Goal: Navigation & Orientation: Find specific page/section

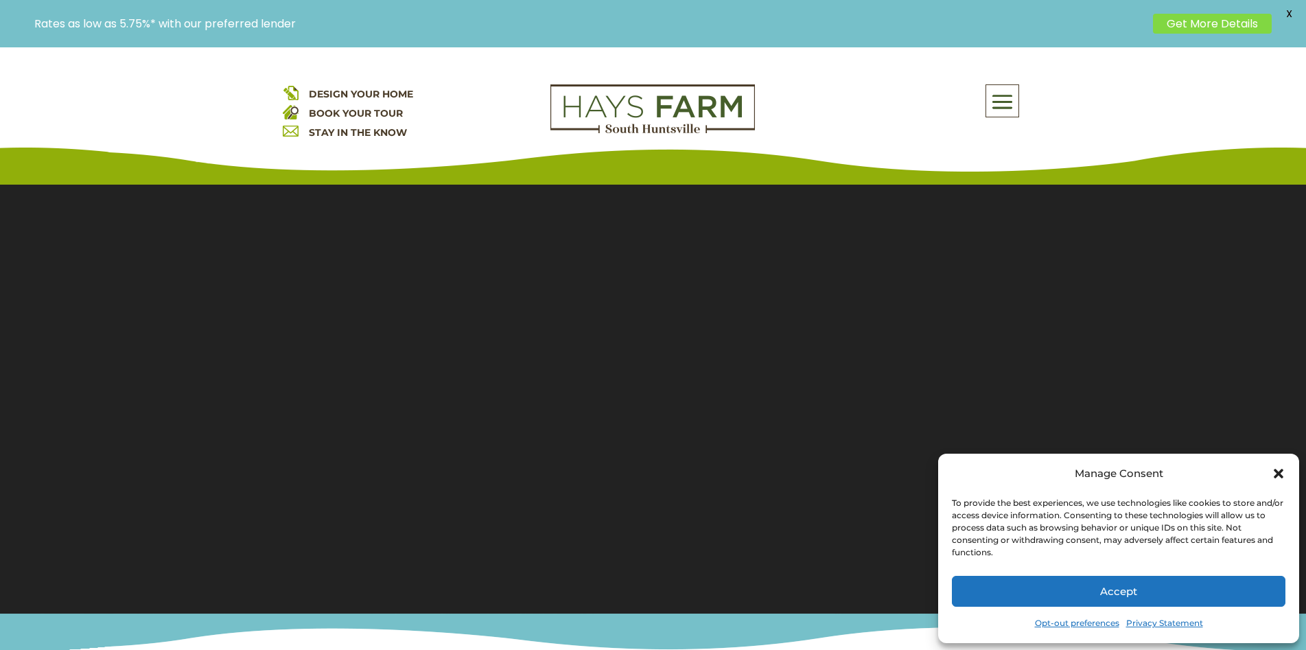
click at [1005, 108] on span at bounding box center [1002, 102] width 32 height 32
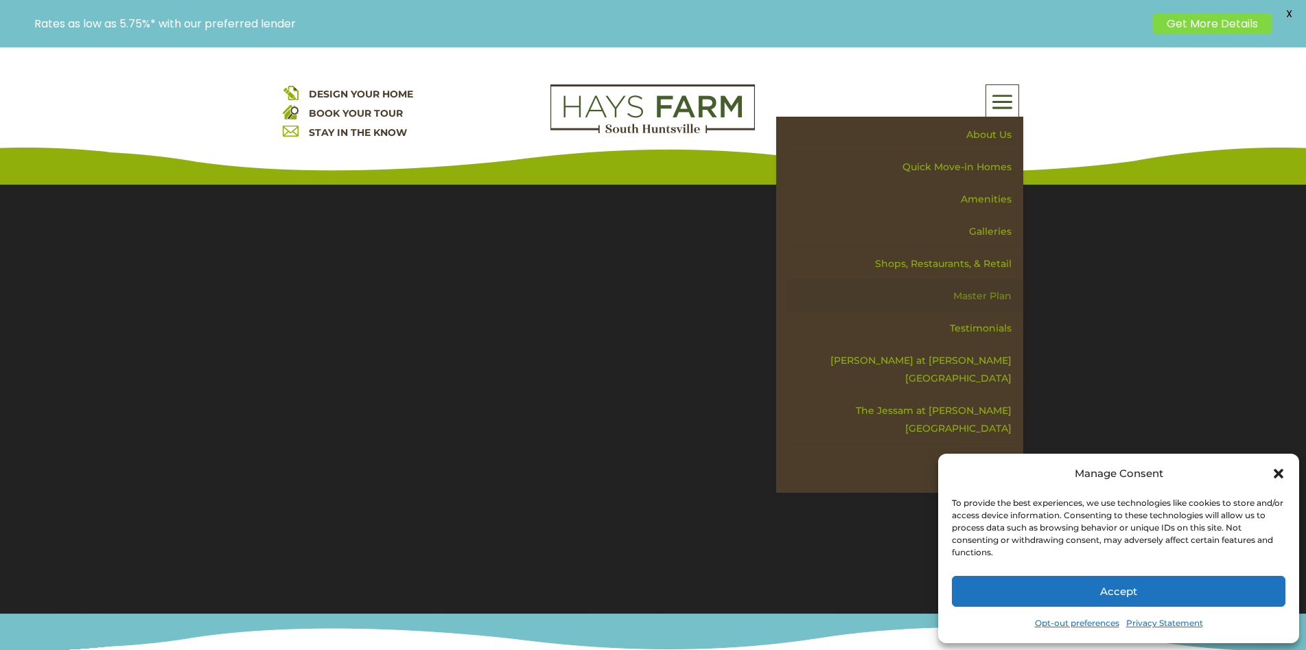
click at [975, 299] on link "Master Plan" at bounding box center [904, 296] width 237 height 32
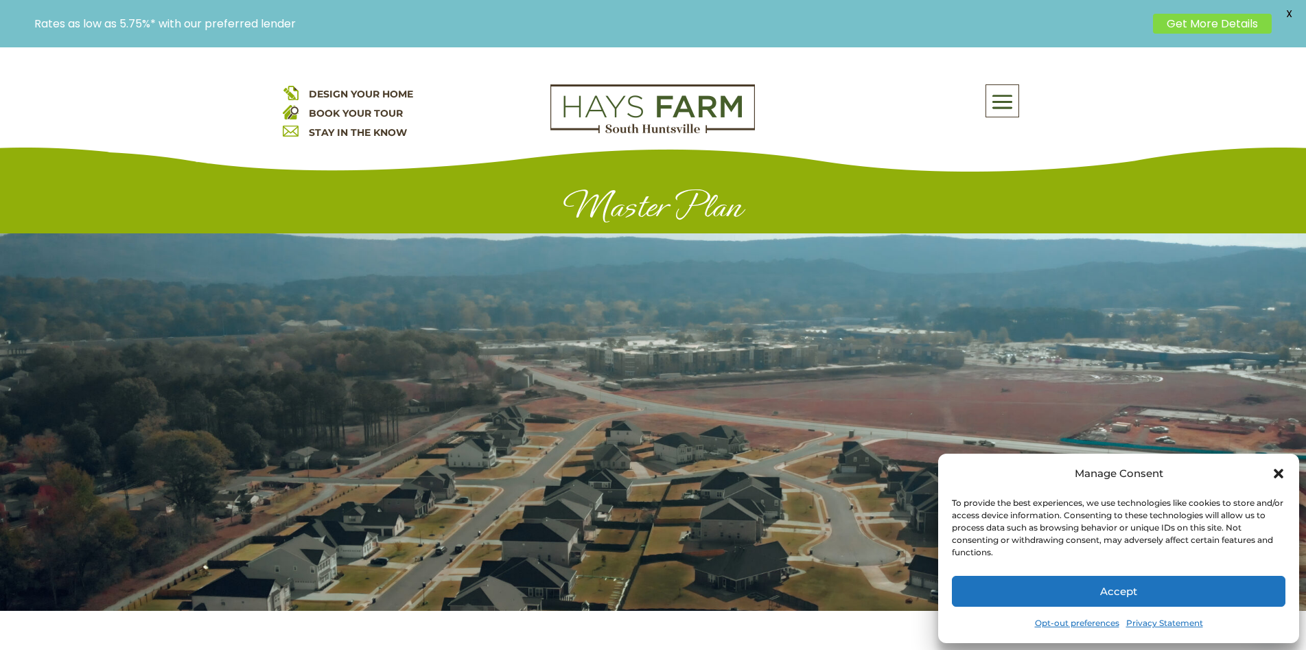
click at [1274, 478] on icon "Close dialog" at bounding box center [1279, 474] width 14 height 14
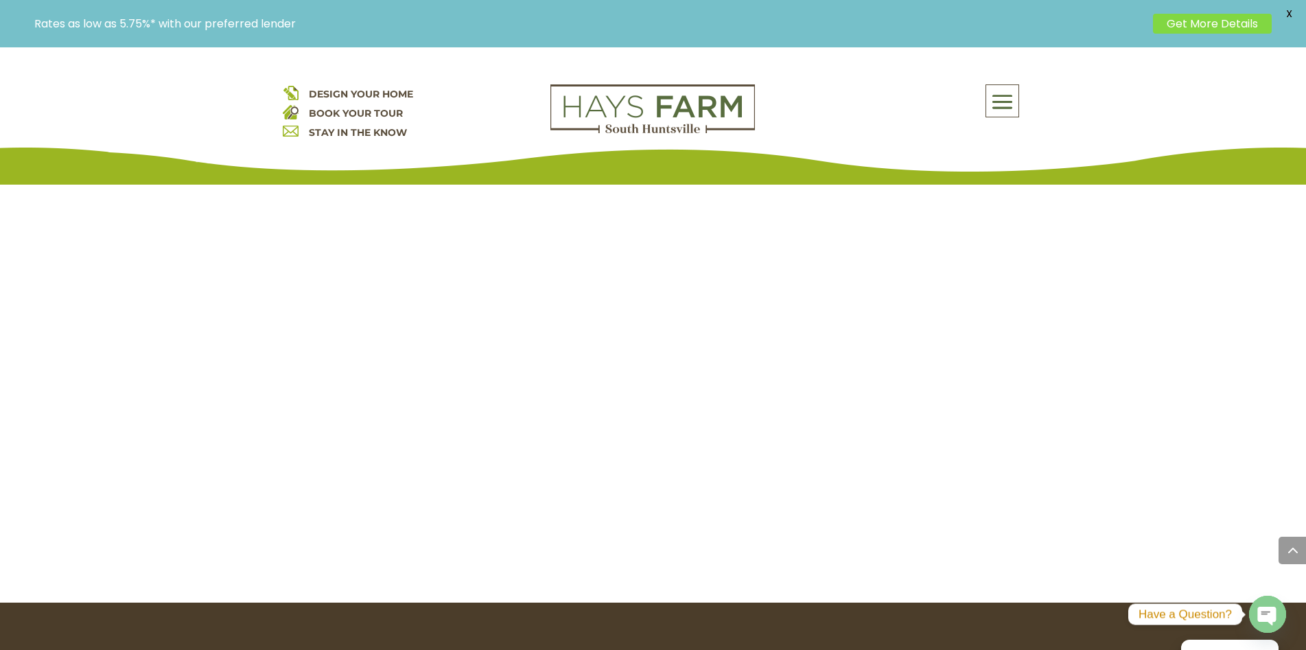
scroll to position [2163, 0]
